Goal: Check status: Check status

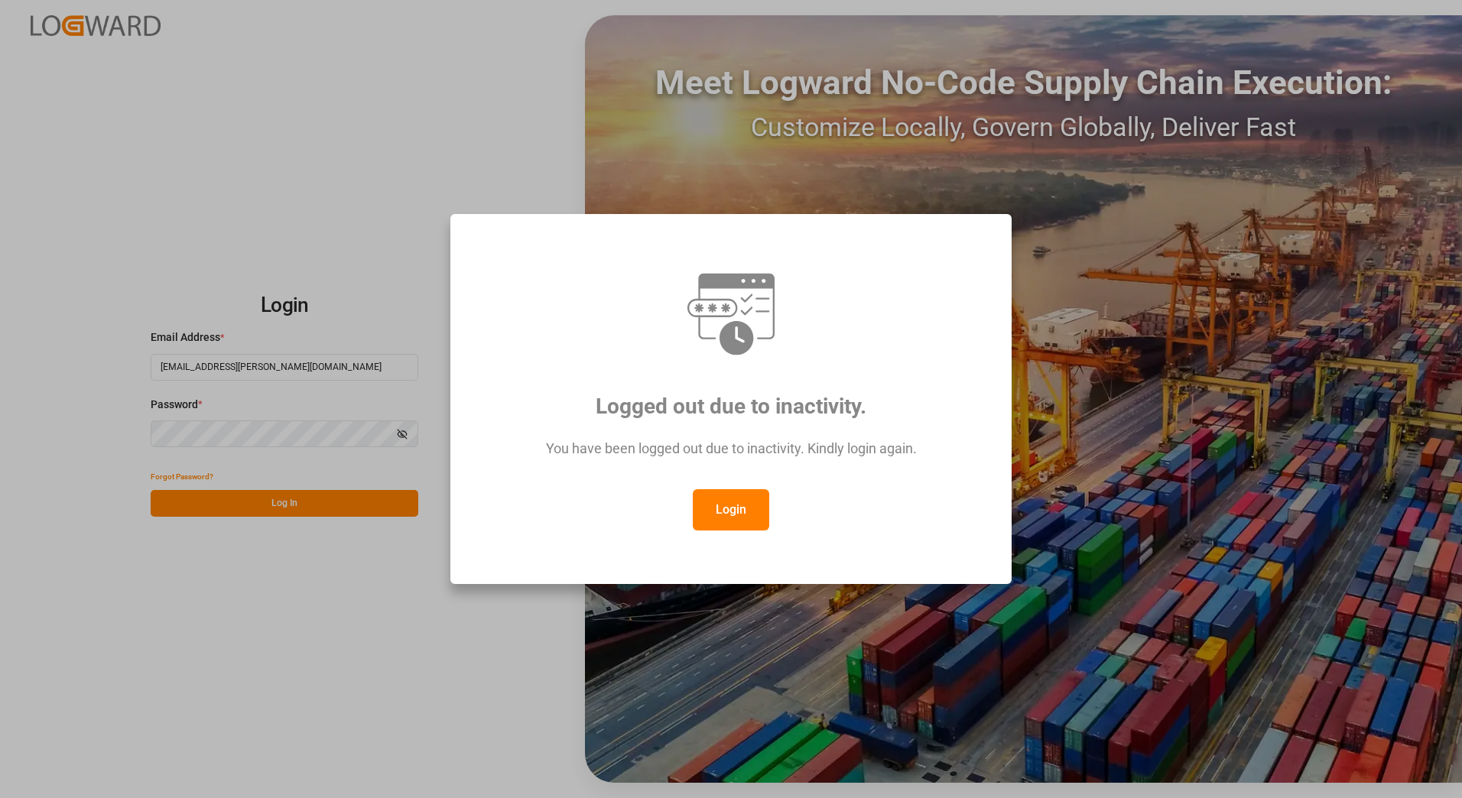
drag, startPoint x: 726, startPoint y: 513, endPoint x: 696, endPoint y: 508, distance: 30.9
click at [726, 513] on button "Login" at bounding box center [731, 509] width 76 height 41
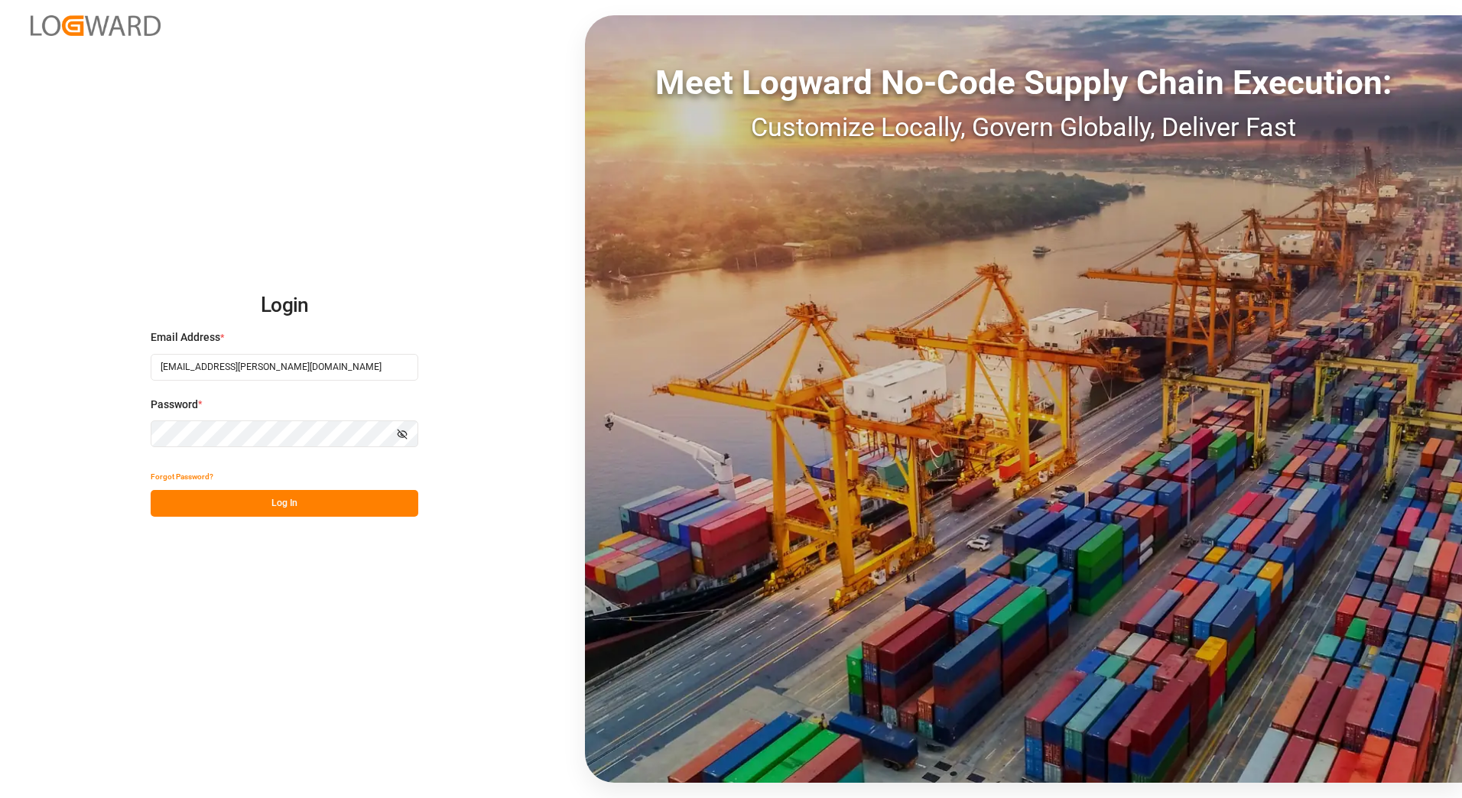
click at [308, 502] on button "Log In" at bounding box center [285, 503] width 268 height 27
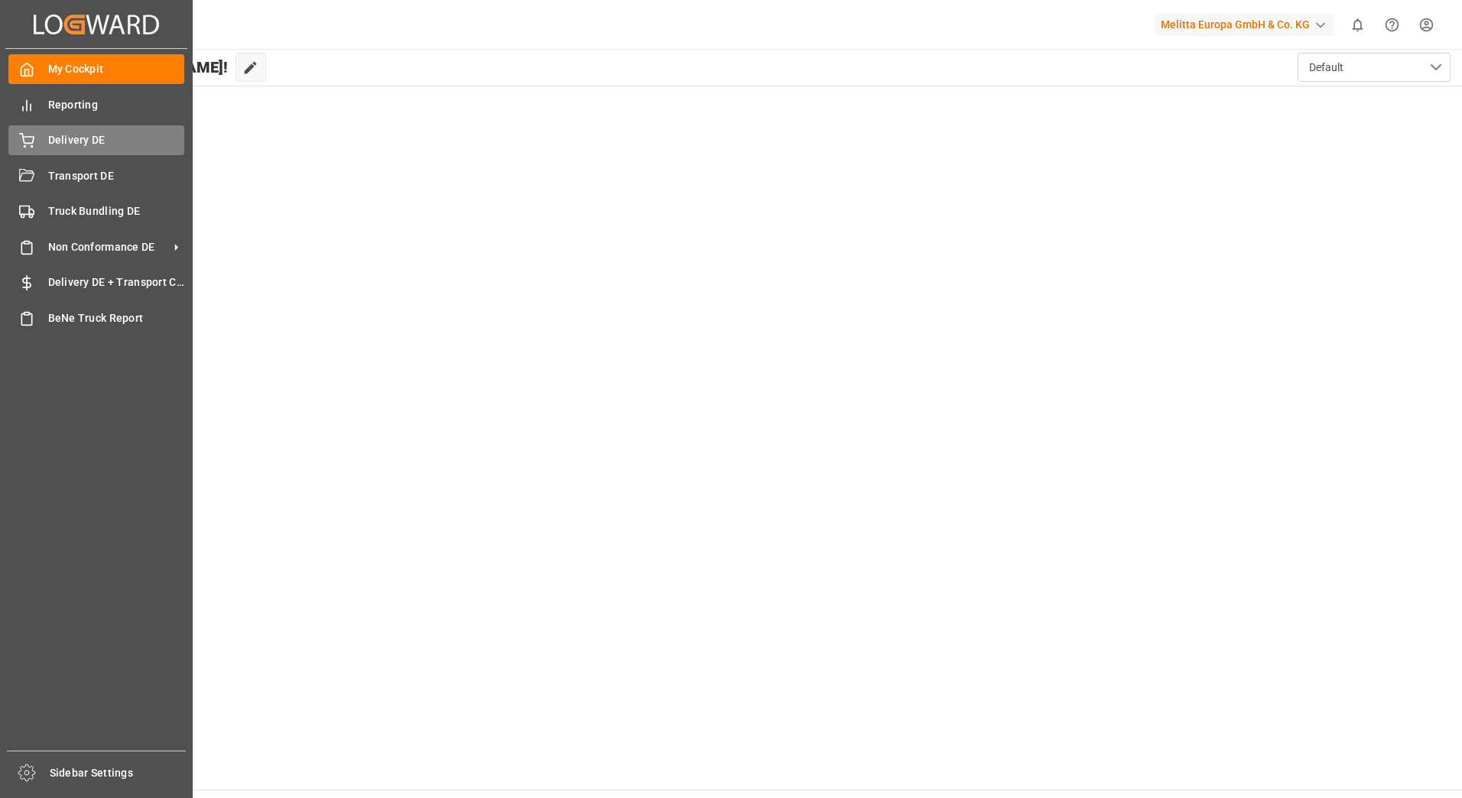
click at [28, 144] on icon at bounding box center [27, 139] width 14 height 10
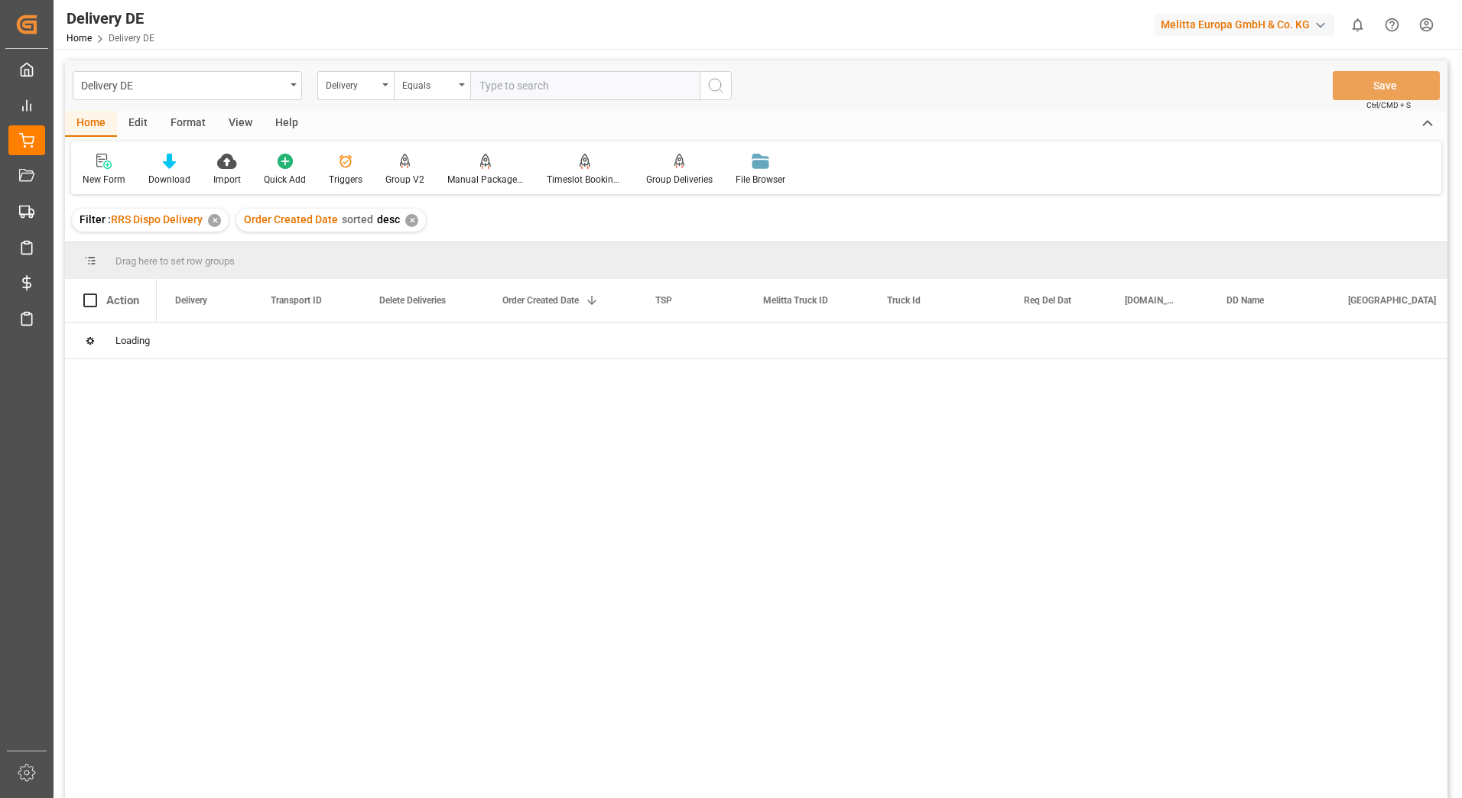
click at [216, 226] on div "✕" at bounding box center [214, 220] width 13 height 13
